Goal: Task Accomplishment & Management: Manage account settings

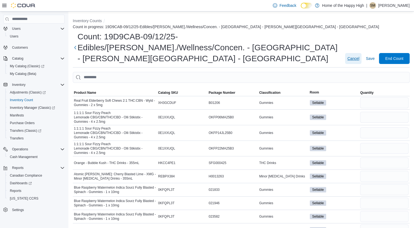
click at [359, 56] on span "Cancel" at bounding box center [354, 58] width 12 height 5
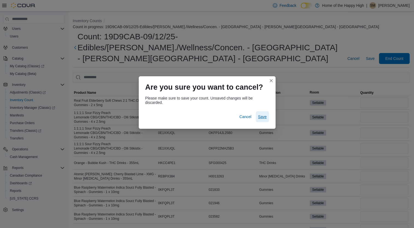
click at [262, 118] on span "Save" at bounding box center [262, 116] width 9 height 5
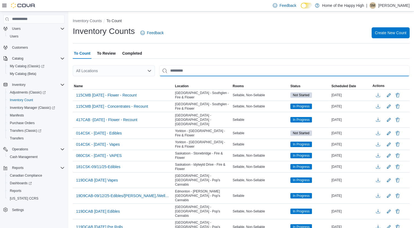
click at [233, 71] on input "This is a search bar. After typing your query, hit enter to filter the results …" at bounding box center [284, 70] width 251 height 11
type input "****"
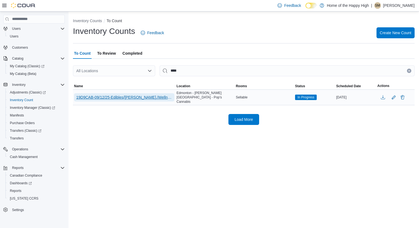
click at [161, 96] on span "19D9CAB-09/12/25-Edibles/[PERSON_NAME]./Wellness/Concen. - [GEOGRAPHIC_DATA] - …" at bounding box center [124, 97] width 96 height 5
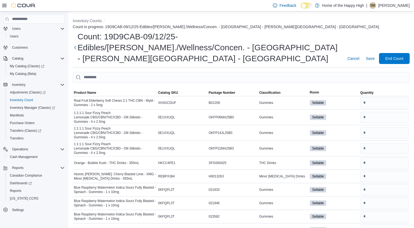
click at [396, 9] on div "Feedback Dark Mode Home of the Happy High | SM [PERSON_NAME]" at bounding box center [340, 5] width 139 height 11
click at [382, 6] on p "[PERSON_NAME]" at bounding box center [395, 5] width 32 height 7
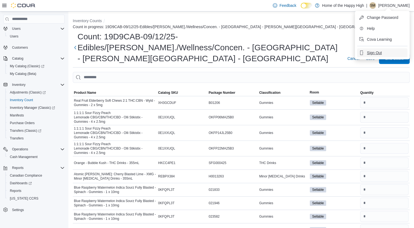
click at [368, 53] on span "Sign Out" at bounding box center [374, 52] width 15 height 5
